Goal: Transaction & Acquisition: Purchase product/service

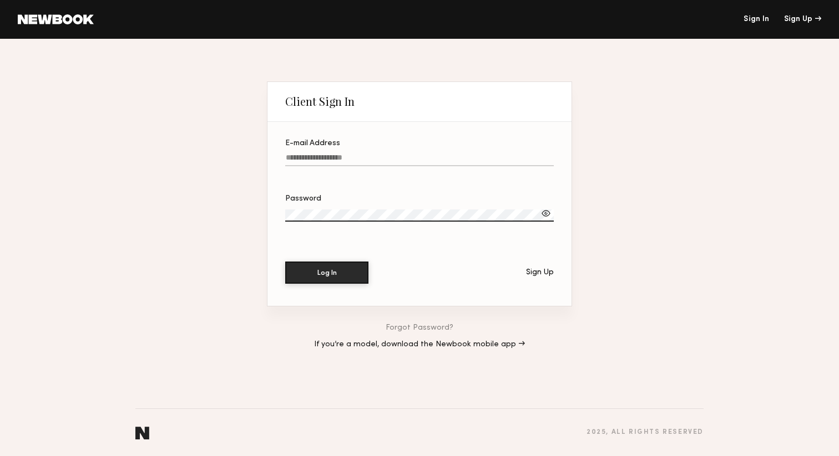
click at [362, 155] on input "E-mail Address" at bounding box center [419, 160] width 268 height 13
type input "**********"
click at [345, 268] on button "Log In" at bounding box center [326, 272] width 83 height 22
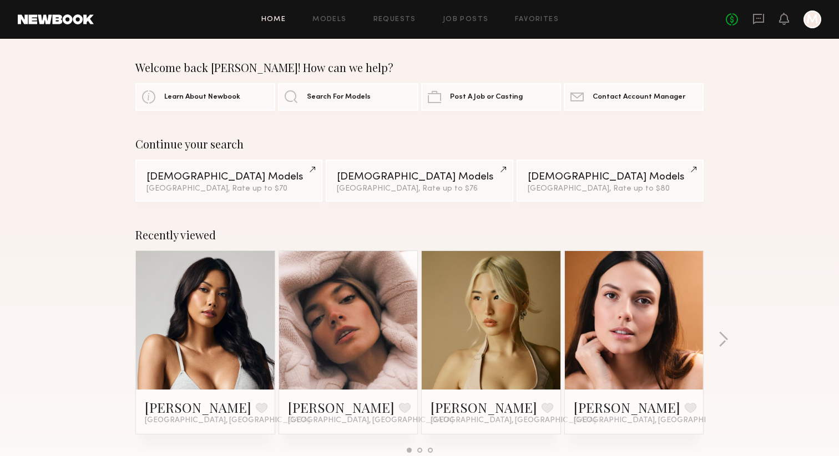
click at [766, 16] on div "No fees up to $5,000 M" at bounding box center [772, 20] width 95 height 18
click at [760, 16] on icon at bounding box center [758, 19] width 12 height 12
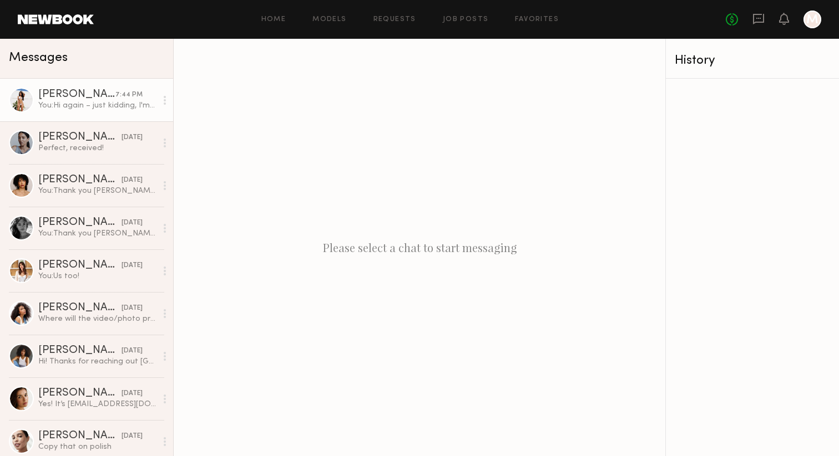
click at [95, 93] on div "Christina M." at bounding box center [76, 94] width 77 height 11
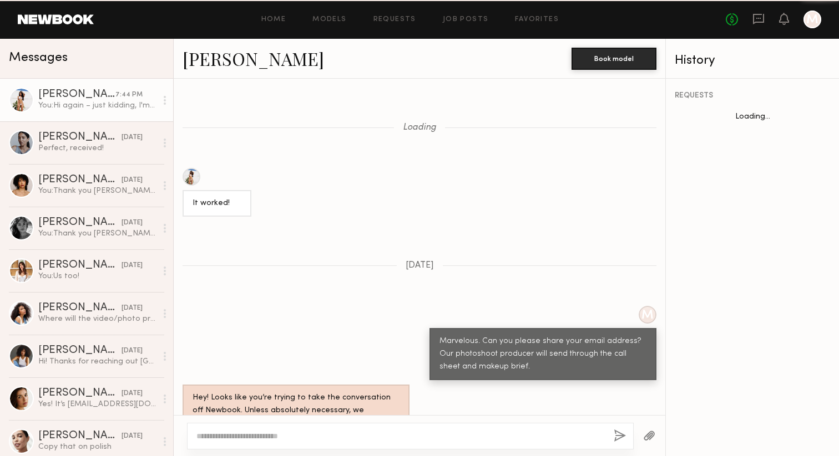
scroll to position [821, 0]
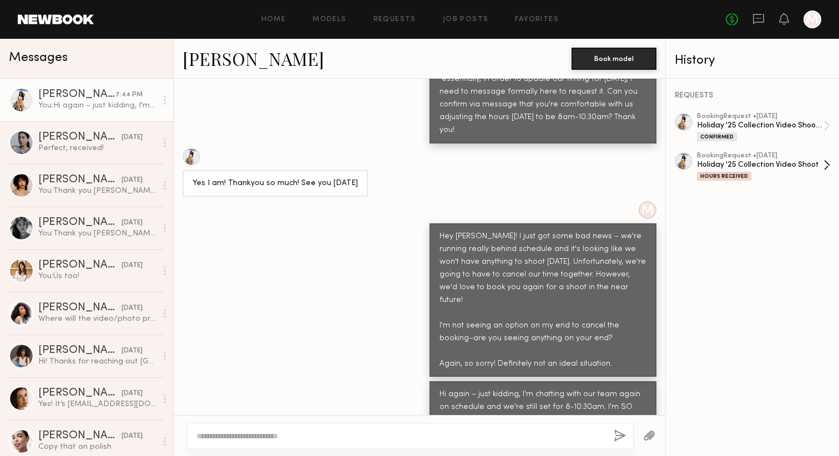
click at [725, 156] on div "booking Request • 08/21/2025" at bounding box center [760, 156] width 126 height 7
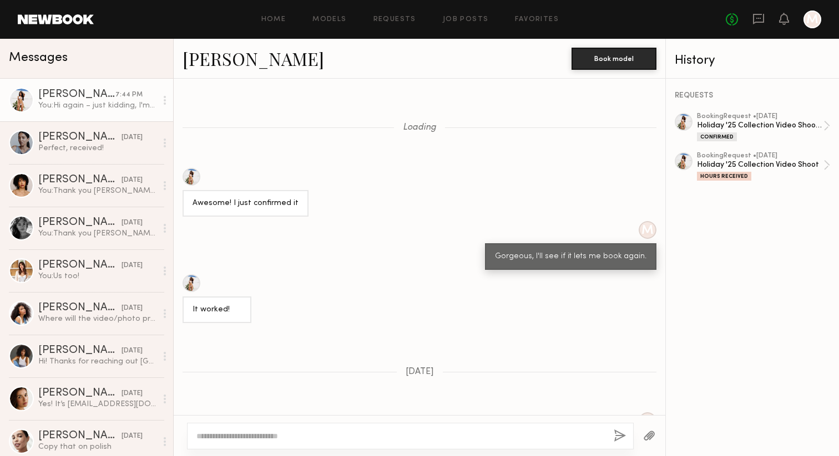
scroll to position [1012, 0]
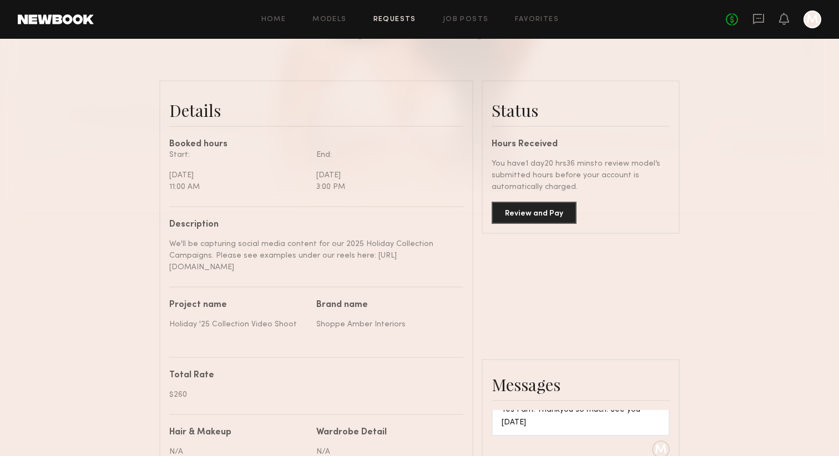
scroll to position [232, 0]
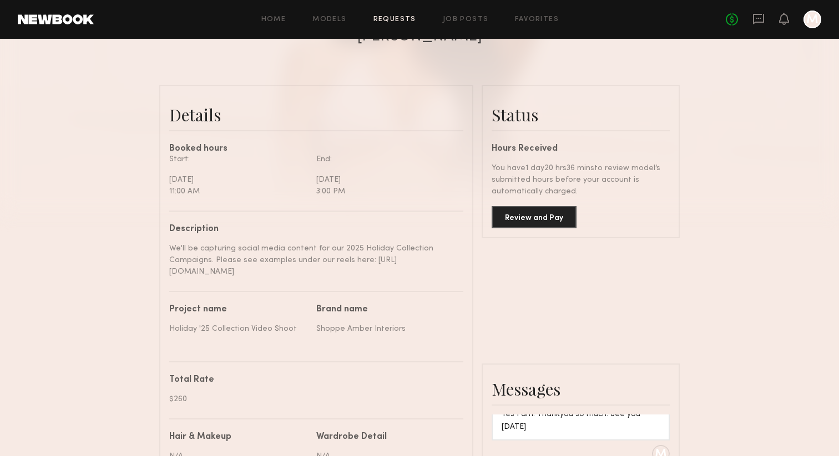
click at [539, 230] on common-border "Status Hours Received You have 1 day 20 hrs 36 mins to review model’s submitted…" at bounding box center [580, 162] width 198 height 154
click at [535, 215] on button "Review and Pay" at bounding box center [533, 217] width 85 height 22
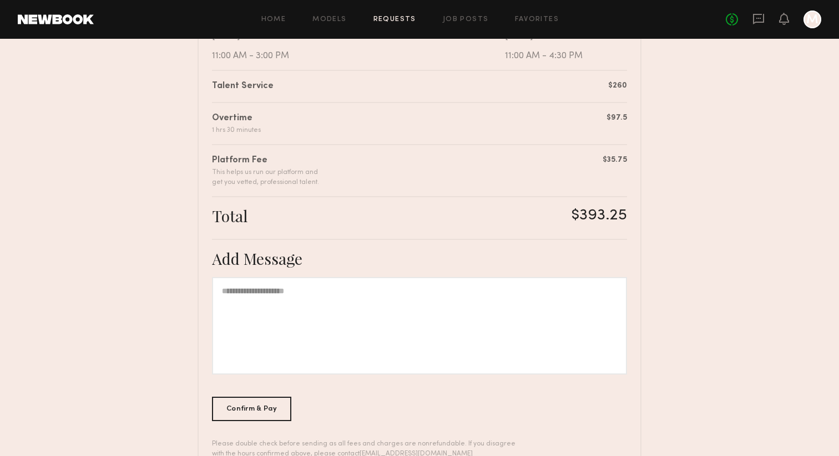
scroll to position [258, 0]
click at [319, 313] on div at bounding box center [419, 327] width 415 height 98
click at [257, 412] on div "Confirm & Pay" at bounding box center [251, 410] width 79 height 24
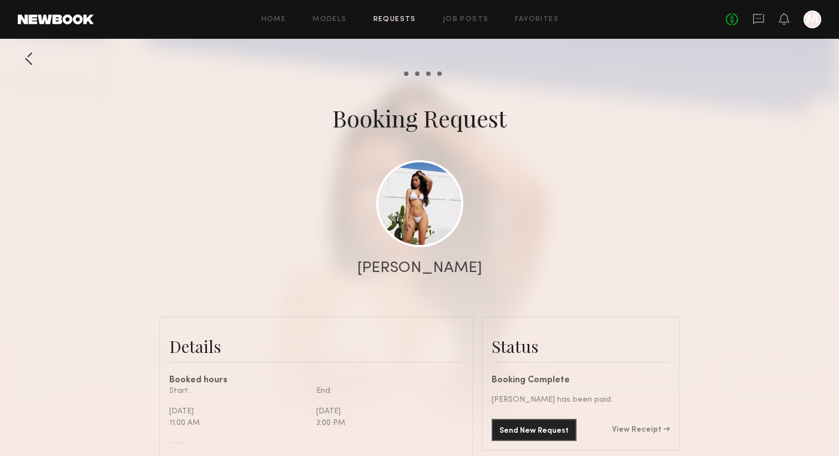
scroll to position [1034, 0]
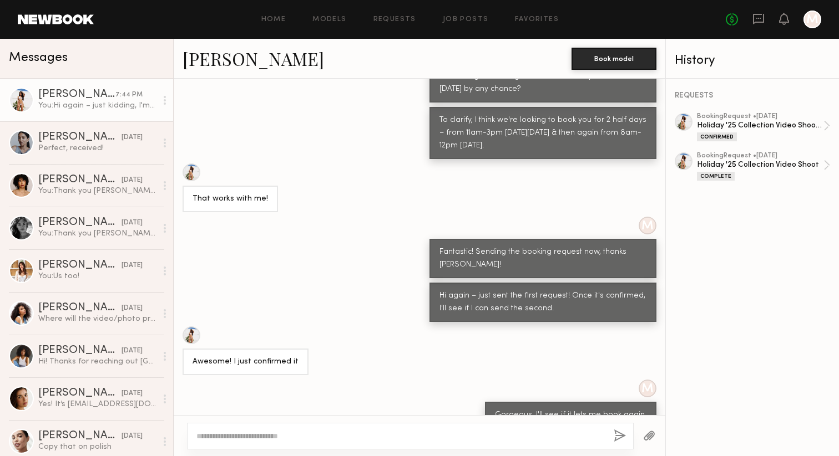
scroll to position [1907, 0]
